Goal: Find specific page/section: Find specific page/section

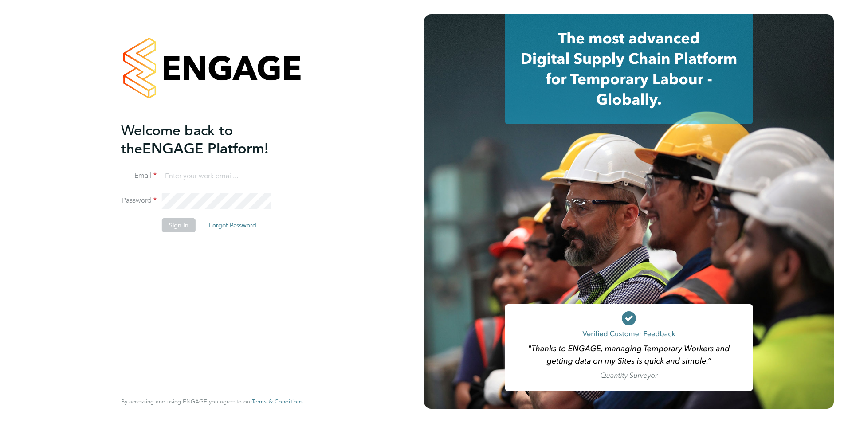
type input "libby@mmpconsultancy.co.uk"
click at [177, 225] on button "Sign In" at bounding box center [179, 225] width 34 height 14
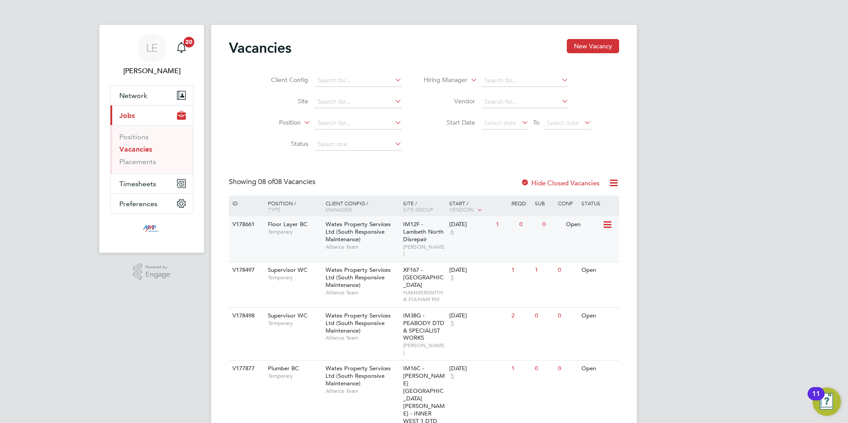
click at [418, 234] on span "IM12F - Lambeth North Disrepair" at bounding box center [423, 232] width 40 height 23
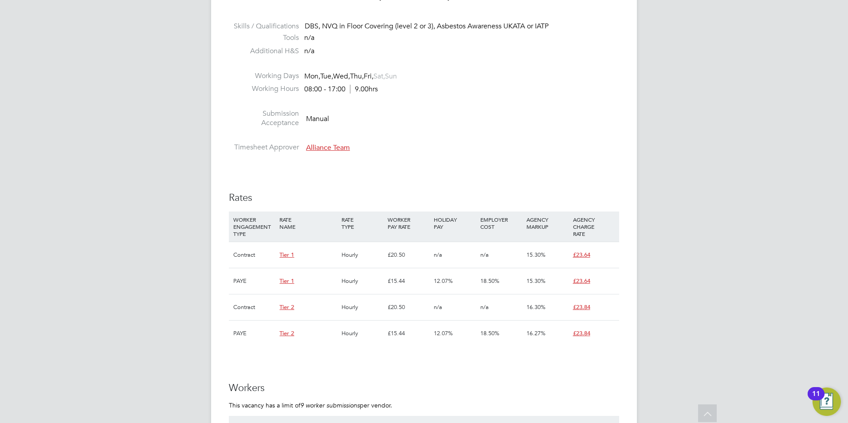
scroll to position [444, 0]
